Goal: Information Seeking & Learning: Understand process/instructions

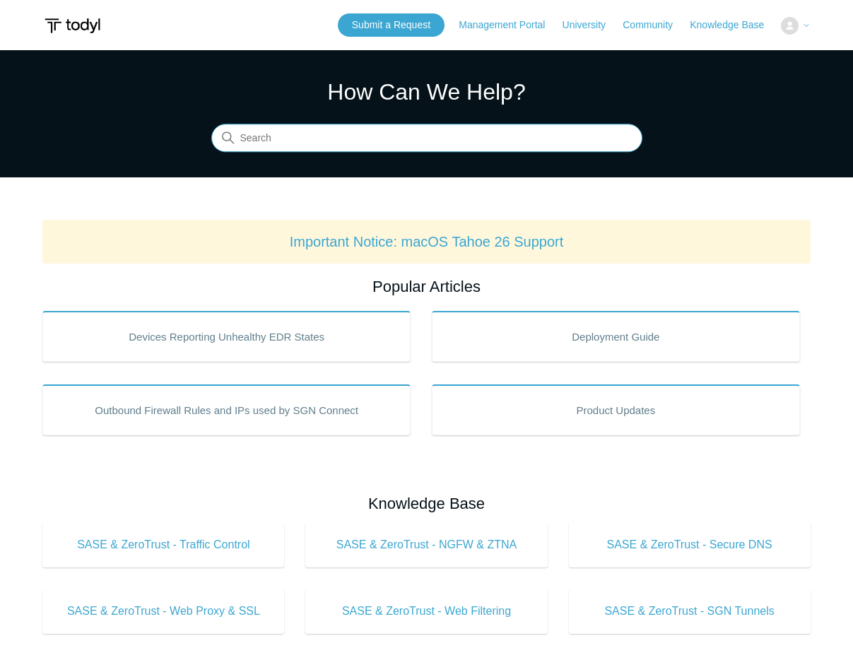
click at [317, 139] on input "Search" at bounding box center [426, 138] width 431 height 28
type input "meraki"
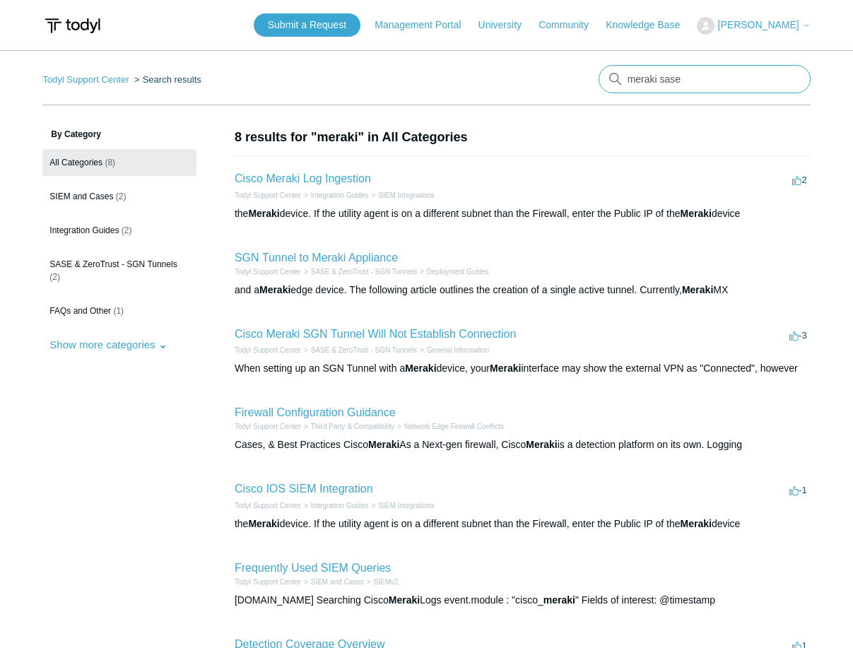
type input "meraki sase"
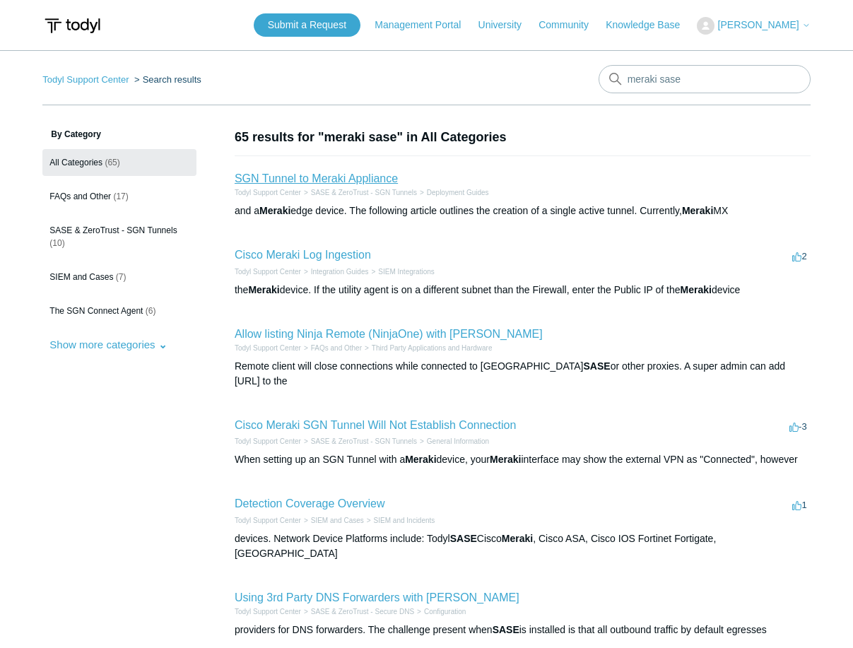
click at [390, 178] on link "SGN Tunnel to Meraki Appliance" at bounding box center [316, 178] width 163 height 12
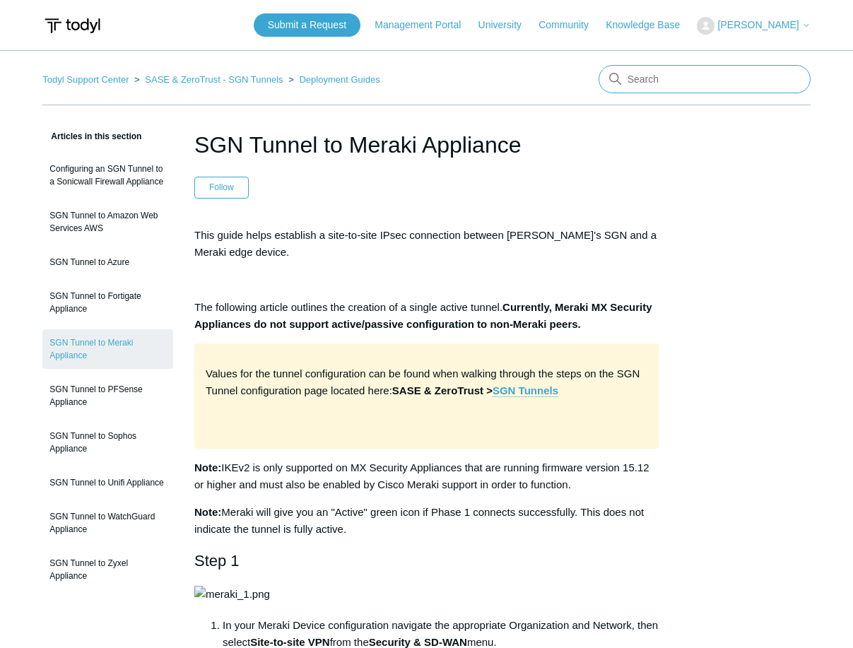
click at [649, 73] on input "Search" at bounding box center [705, 79] width 212 height 28
type input "install error siem"
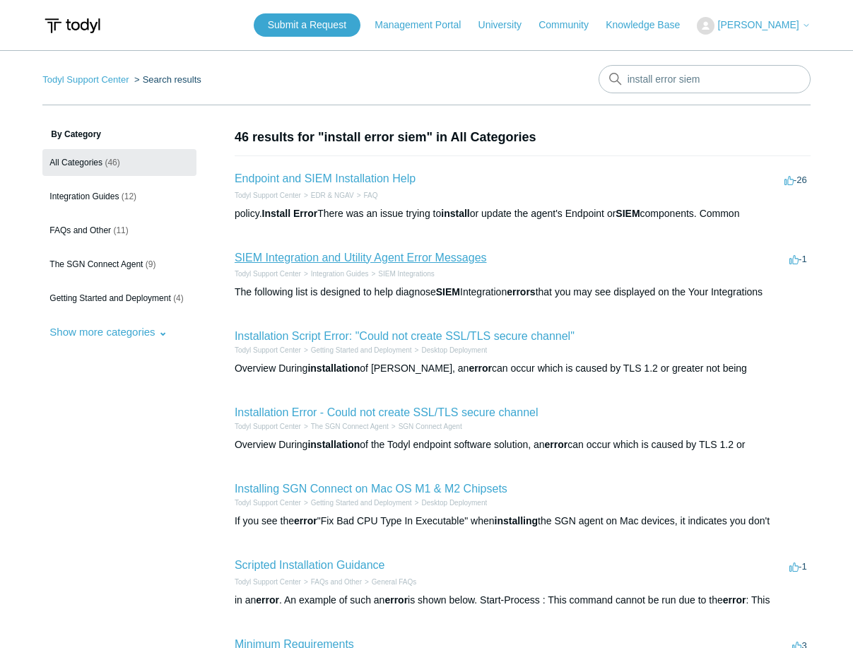
click at [354, 258] on link "SIEM Integration and Utility Agent Error Messages" at bounding box center [361, 258] width 252 height 12
click at [343, 177] on link "Endpoint and SIEM Installation Help" at bounding box center [325, 178] width 181 height 12
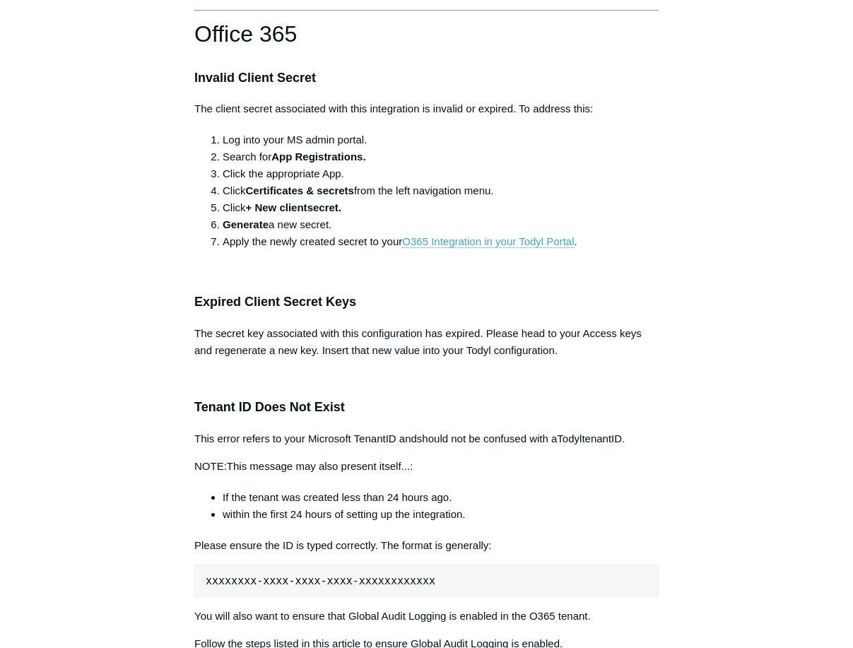
scroll to position [636, 0]
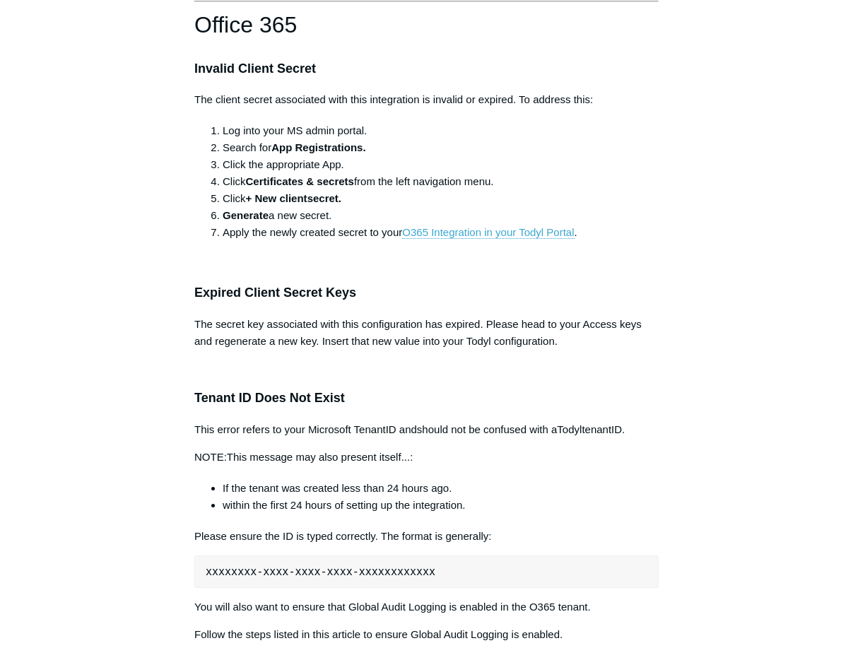
click at [367, 283] on h3 "Expired Client Secret Keys" at bounding box center [426, 293] width 464 height 20
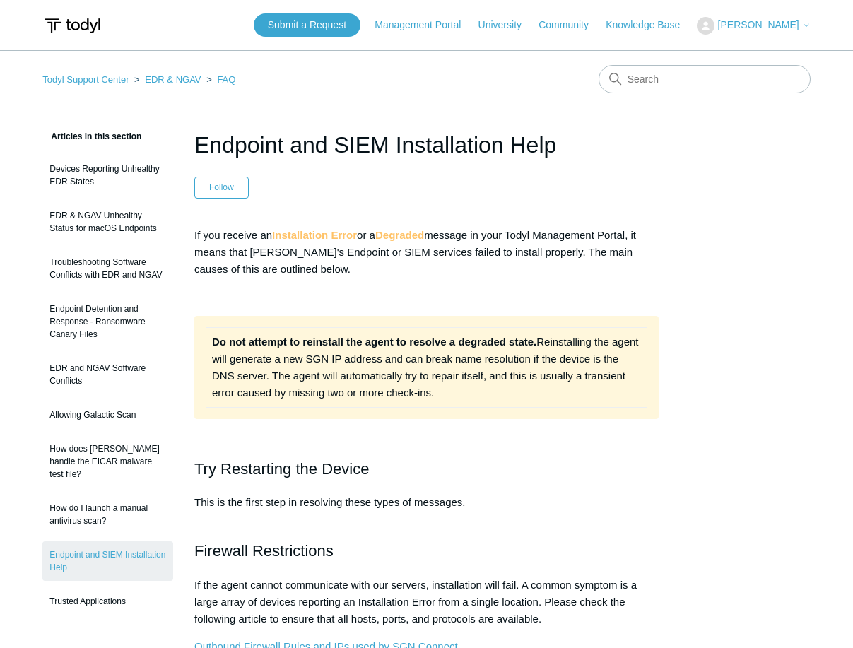
click at [616, 173] on header "Endpoint and SIEM Installation Help Follow Not yet followed by anyone" at bounding box center [426, 163] width 464 height 71
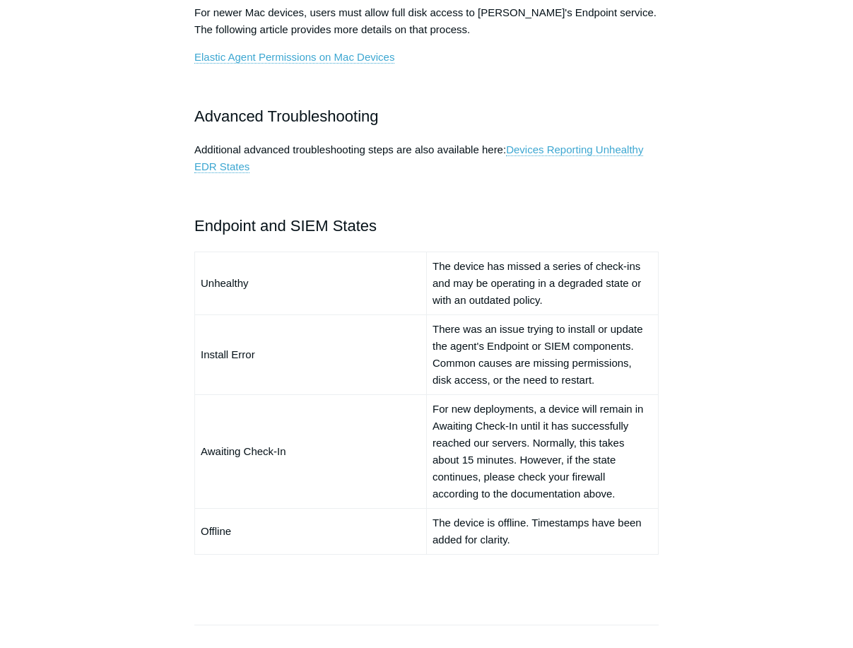
scroll to position [919, 0]
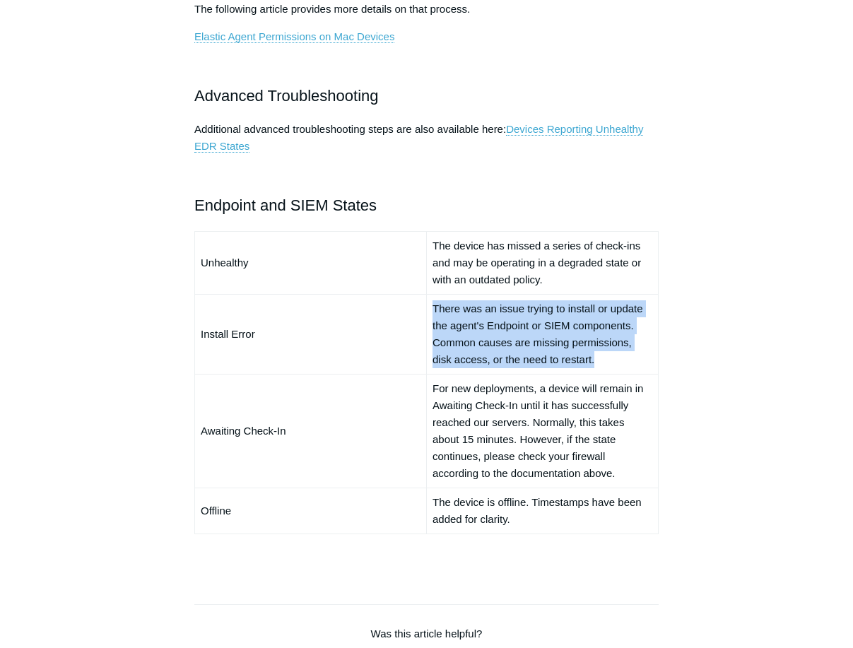
drag, startPoint x: 435, startPoint y: 315, endPoint x: 631, endPoint y: 360, distance: 201.4
click at [631, 360] on td "There was an issue trying to install or update the agent's Endpoint or SIEM com…" at bounding box center [542, 334] width 232 height 80
drag, startPoint x: 631, startPoint y: 360, endPoint x: 616, endPoint y: 360, distance: 14.8
click at [616, 360] on td "There was an issue trying to install or update the agent's Endpoint or SIEM com…" at bounding box center [542, 334] width 232 height 80
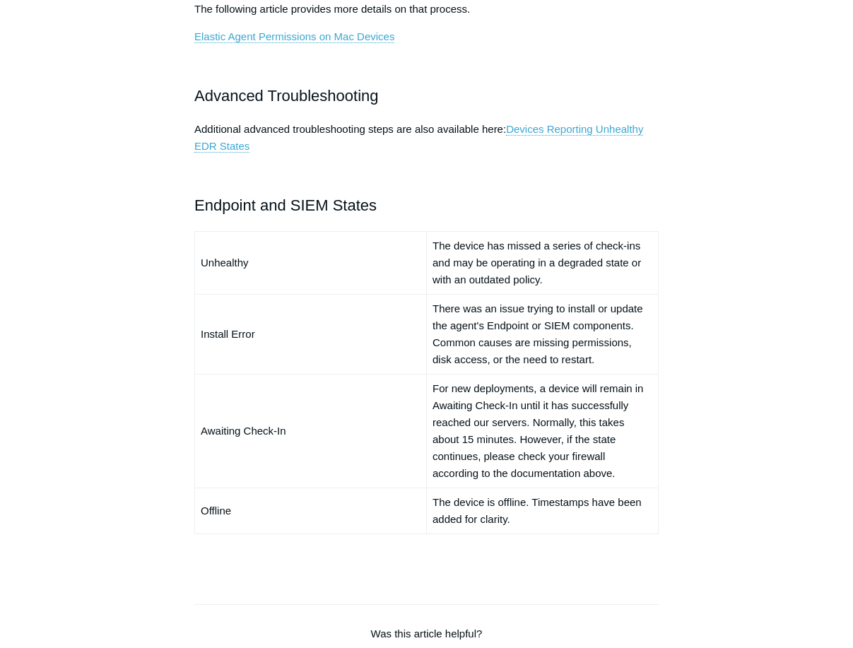
click at [437, 296] on td "There was an issue trying to install or update the agent's Endpoint or SIEM com…" at bounding box center [542, 334] width 232 height 80
click at [437, 313] on td "There was an issue trying to install or update the agent's Endpoint or SIEM com…" at bounding box center [542, 334] width 232 height 80
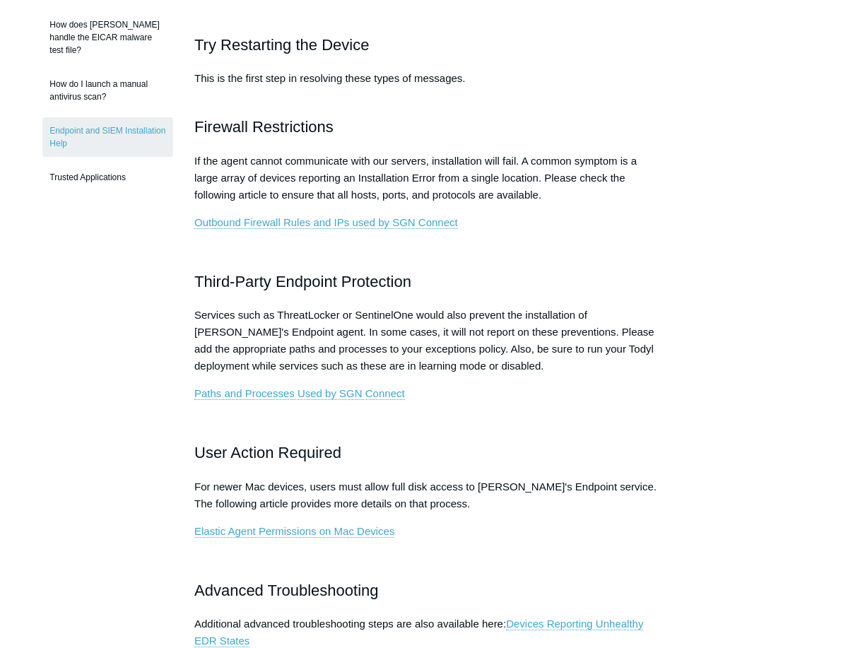
scroll to position [353, 0]
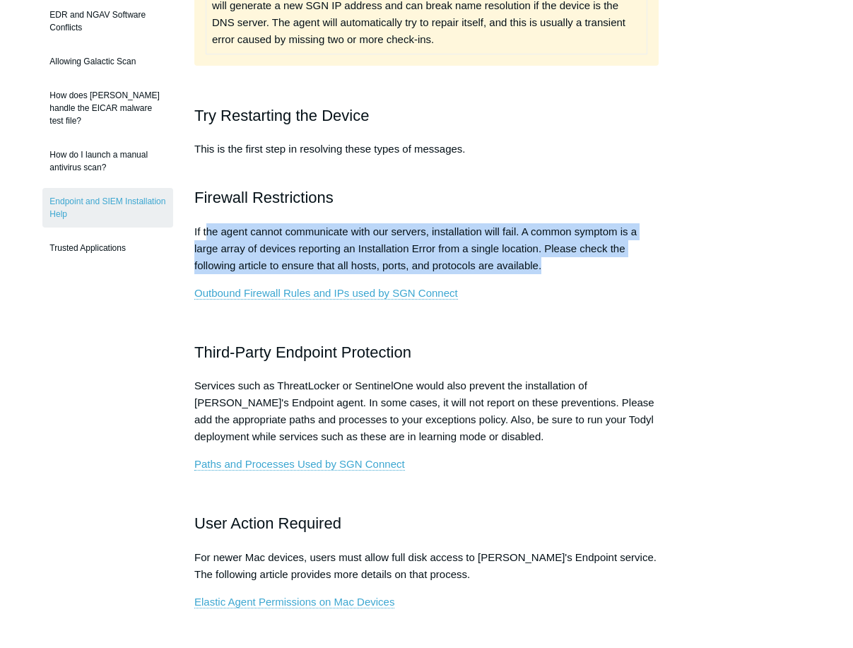
drag, startPoint x: 206, startPoint y: 235, endPoint x: 623, endPoint y: 262, distance: 418.6
click at [623, 262] on p "If the agent cannot communicate with our servers, installation will fail. A com…" at bounding box center [426, 248] width 464 height 51
drag, startPoint x: 623, startPoint y: 262, endPoint x: 551, endPoint y: 266, distance: 72.9
click at [551, 266] on p "If the agent cannot communicate with our servers, installation will fail. A com…" at bounding box center [426, 248] width 464 height 51
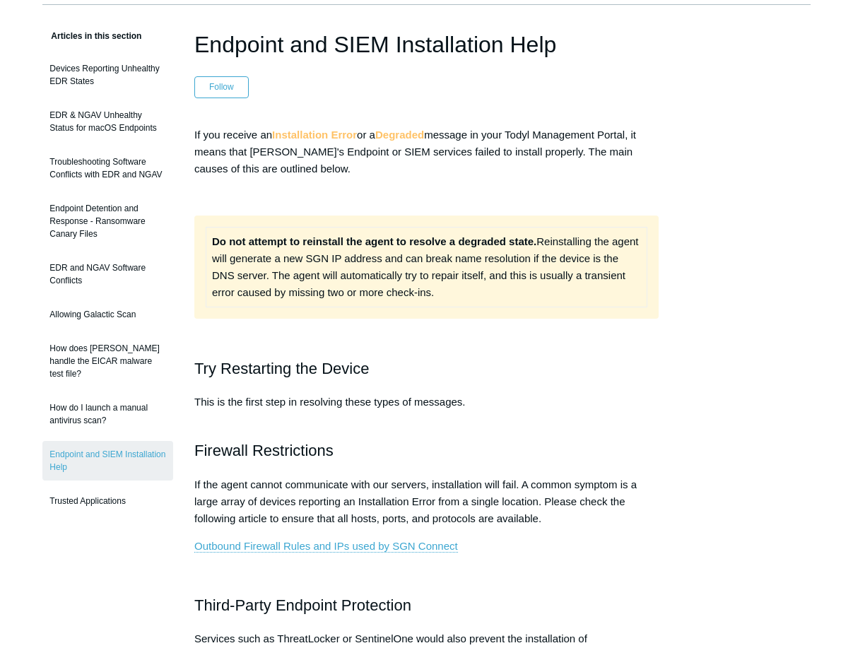
scroll to position [0, 0]
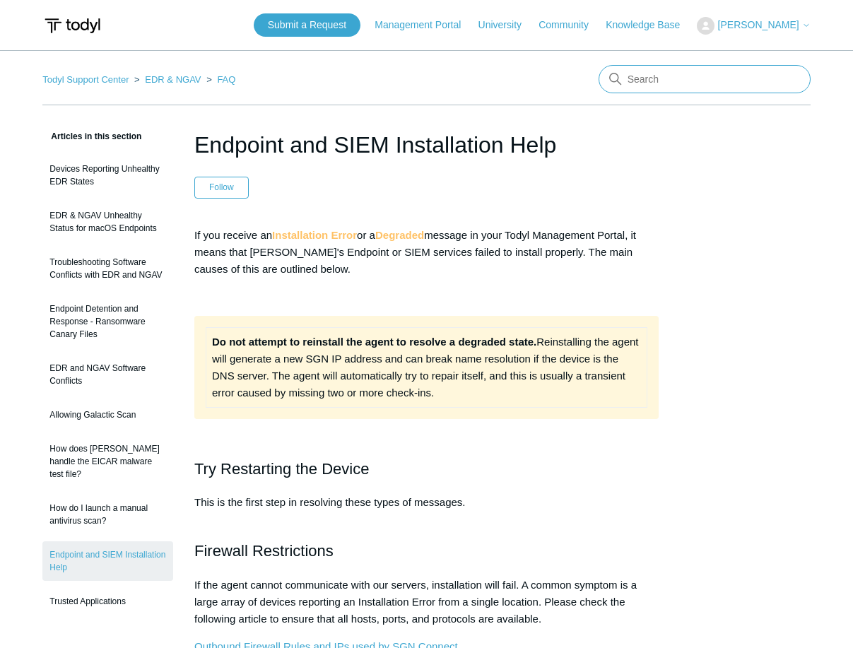
click at [687, 78] on input "Search" at bounding box center [705, 79] width 212 height 28
type input "threatlocker"
click at [428, 25] on link "Management Portal" at bounding box center [425, 25] width 100 height 15
